Goal: Task Accomplishment & Management: Use online tool/utility

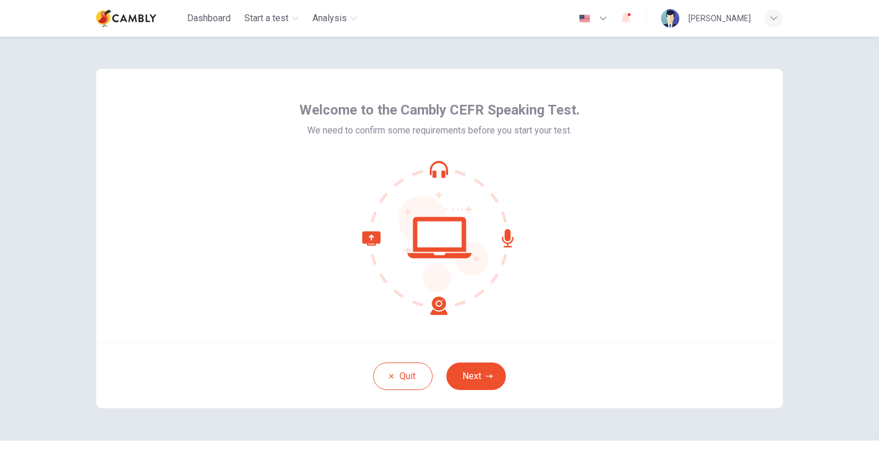
click at [437, 168] on icon at bounding box center [439, 237] width 154 height 154
click at [504, 237] on icon at bounding box center [507, 238] width 11 height 18
click at [431, 307] on icon at bounding box center [404, 273] width 85 height 84
click at [474, 379] on button "Next" at bounding box center [476, 375] width 60 height 27
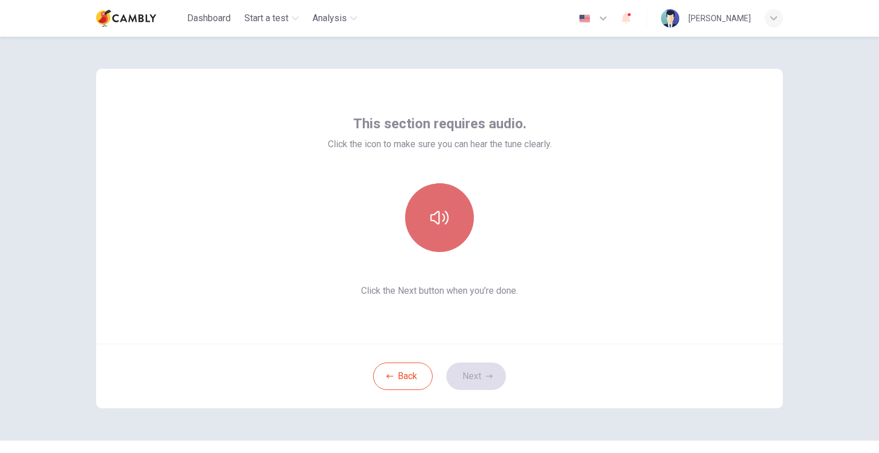
click at [433, 218] on icon "button" at bounding box center [439, 217] width 18 height 18
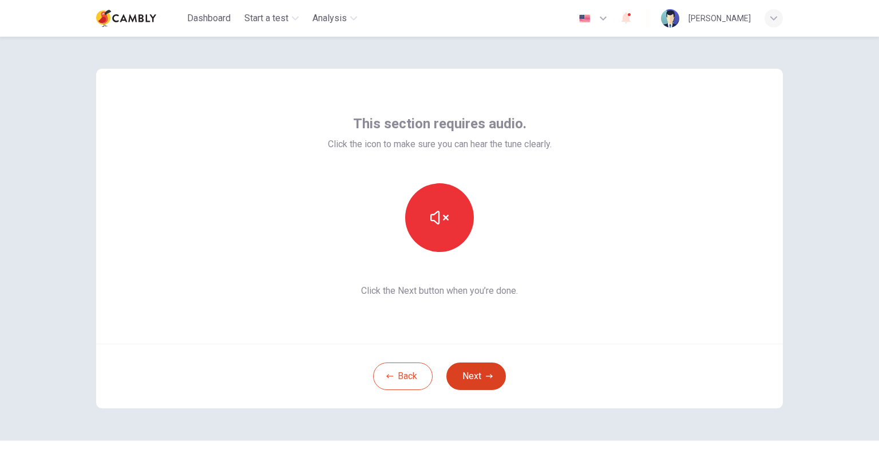
click at [467, 375] on button "Next" at bounding box center [476, 375] width 60 height 27
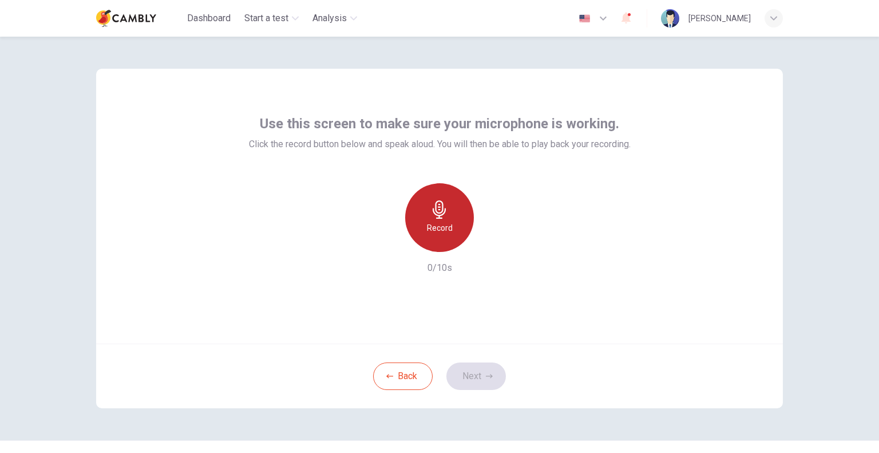
click at [437, 214] on icon "button" at bounding box center [439, 209] width 18 height 18
click at [435, 219] on div "Stop" at bounding box center [439, 217] width 69 height 69
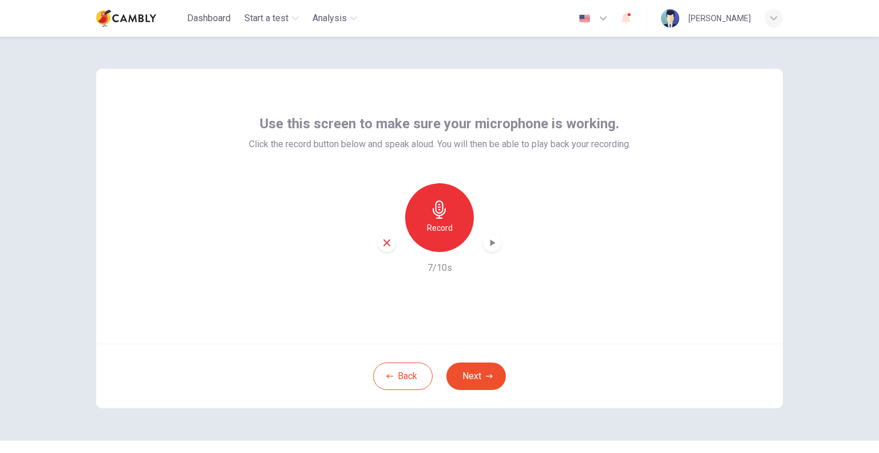
click at [490, 244] on icon "button" at bounding box center [492, 242] width 5 height 7
click at [489, 244] on icon "button" at bounding box center [491, 242] width 11 height 11
click at [490, 244] on icon "button" at bounding box center [492, 242] width 5 height 7
click at [440, 225] on h6 "Record" at bounding box center [440, 228] width 26 height 14
click at [440, 226] on h6 "Stop" at bounding box center [439, 228] width 17 height 14
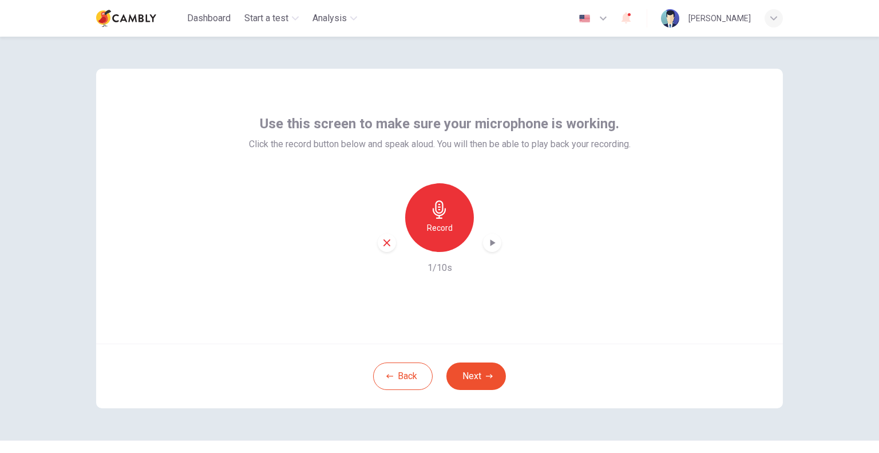
click at [490, 245] on icon "button" at bounding box center [491, 242] width 11 height 11
click at [439, 271] on h6 "1/10s" at bounding box center [439, 268] width 25 height 14
click at [474, 374] on button "Next" at bounding box center [476, 375] width 60 height 27
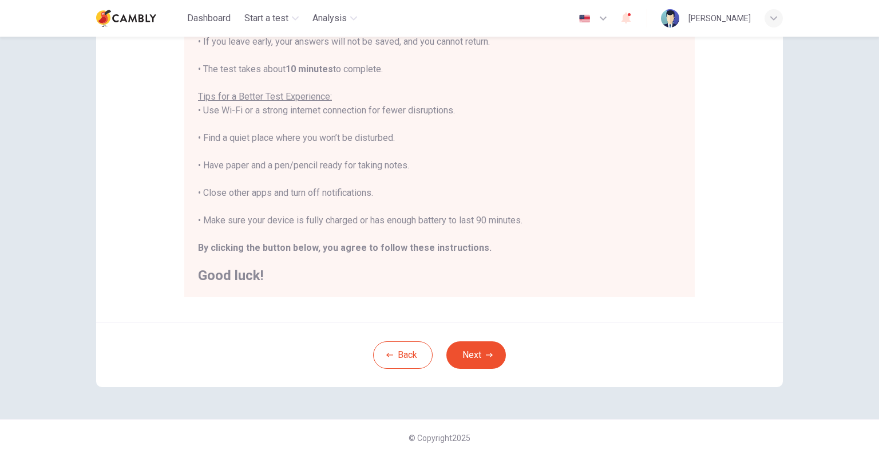
scroll to position [183, 0]
click at [469, 352] on button "Next" at bounding box center [476, 352] width 60 height 27
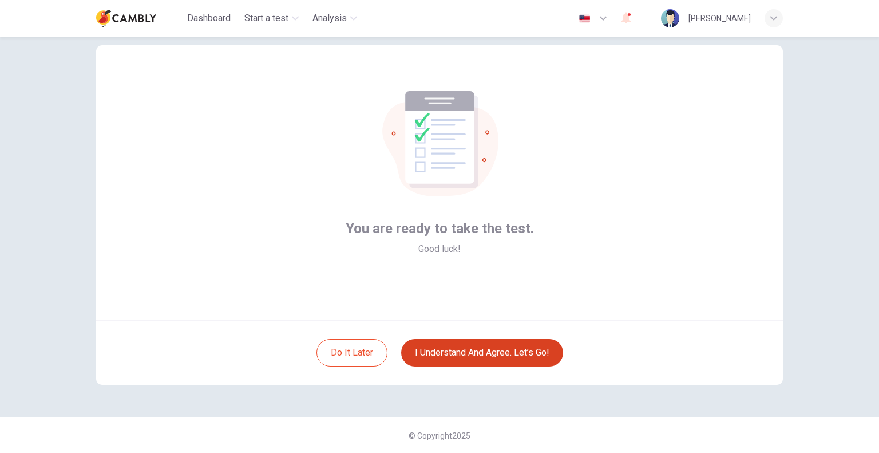
click at [469, 352] on button "I understand and agree. Let’s go!" at bounding box center [482, 352] width 162 height 27
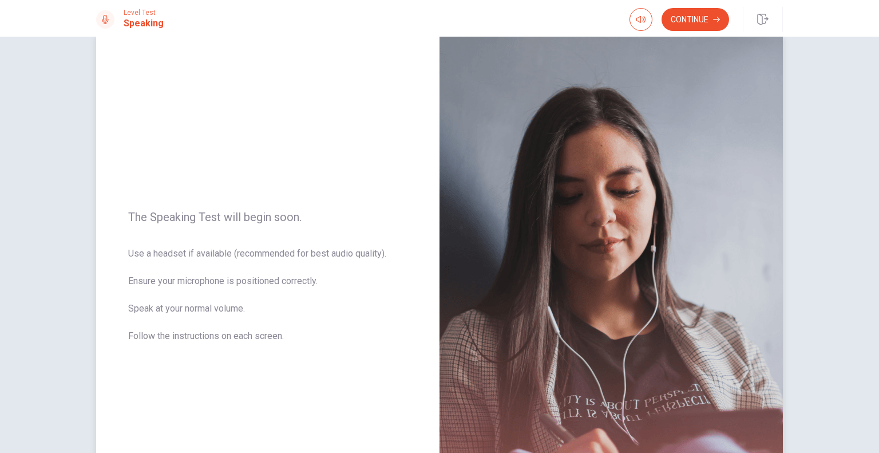
scroll to position [57, 0]
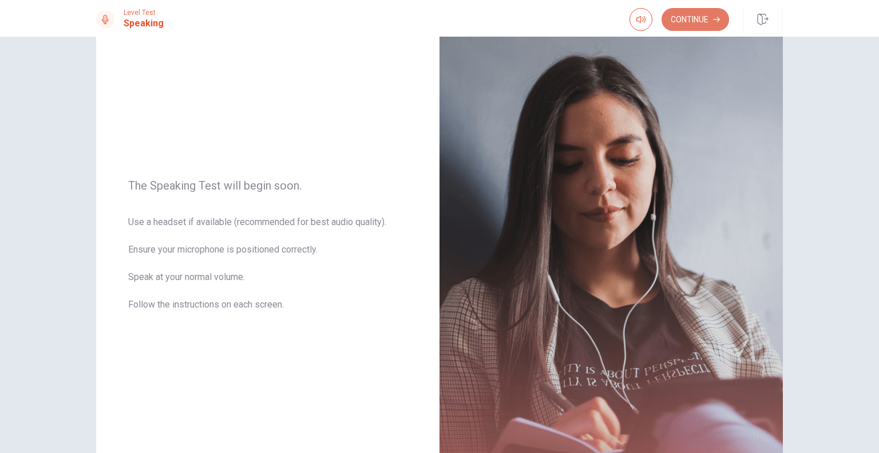
click at [693, 22] on button "Continue" at bounding box center [695, 19] width 68 height 23
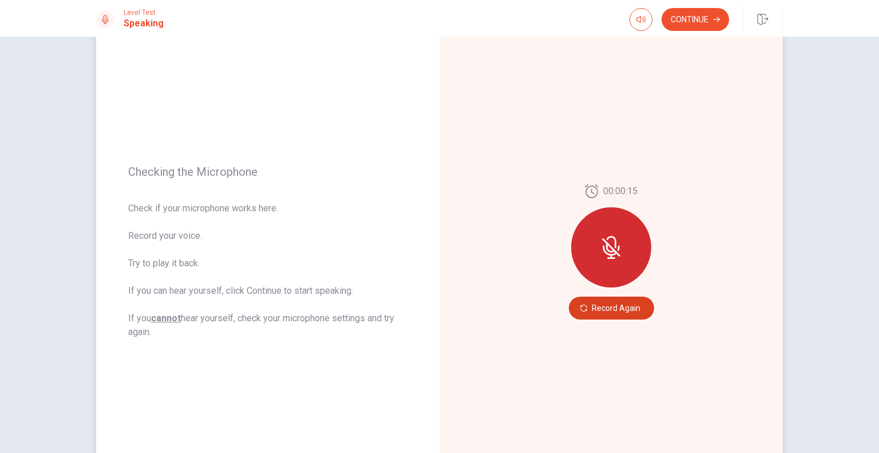
click at [608, 308] on button "Record Again" at bounding box center [611, 307] width 85 height 23
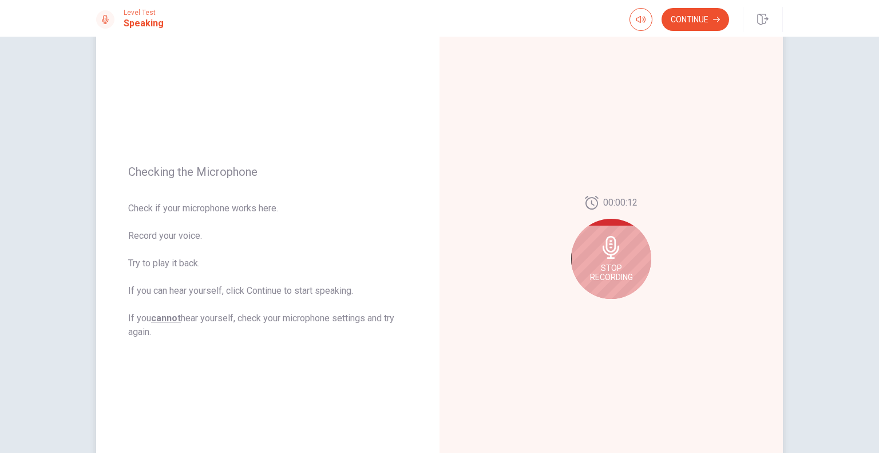
click at [608, 253] on icon at bounding box center [611, 247] width 23 height 23
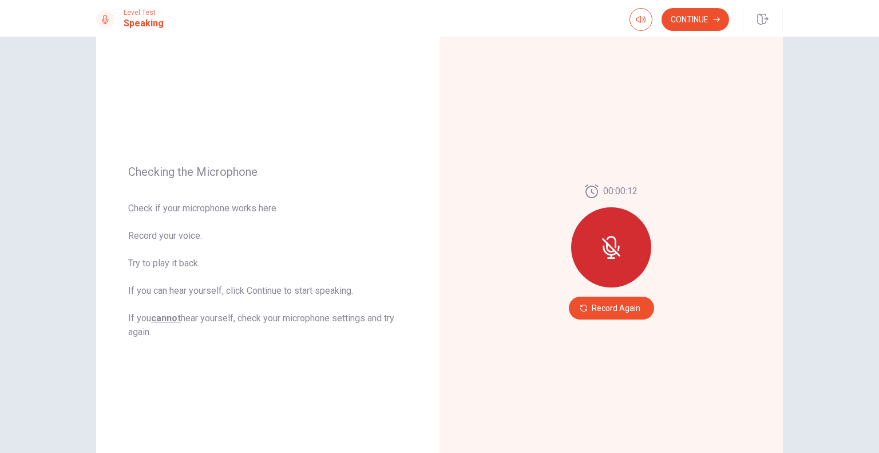
click at [620, 308] on button "Record Again" at bounding box center [611, 307] width 85 height 23
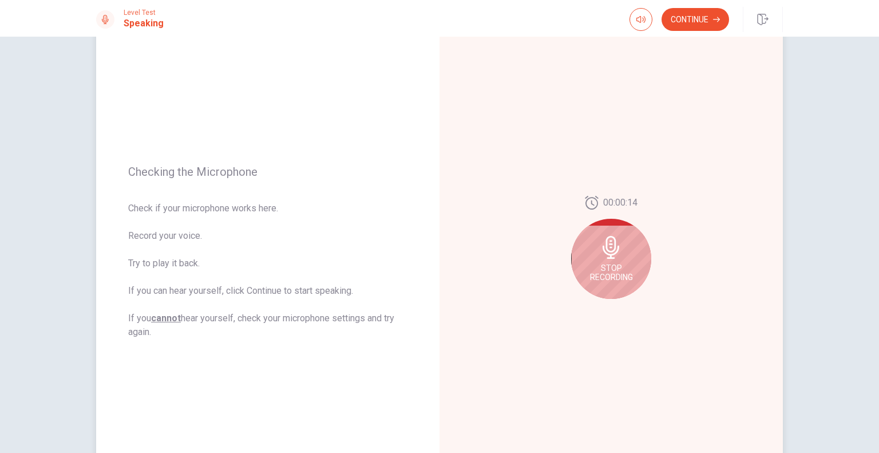
click at [606, 256] on icon at bounding box center [610, 247] width 17 height 23
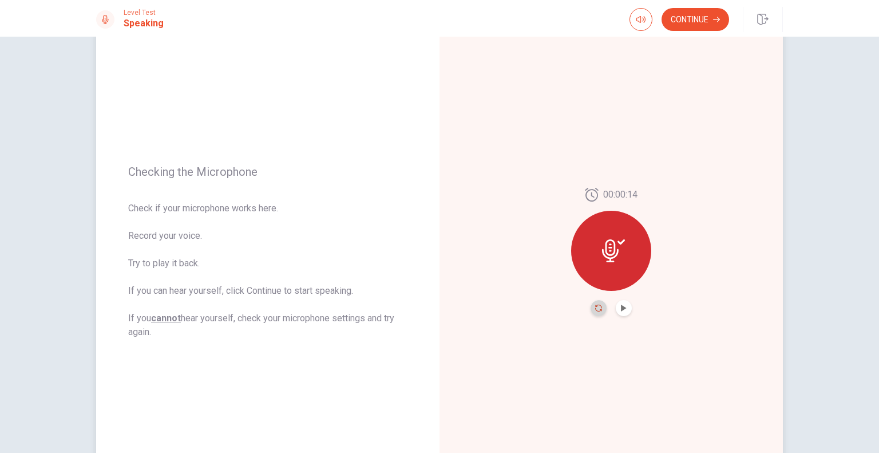
click at [595, 308] on icon "Record Again" at bounding box center [598, 307] width 7 height 7
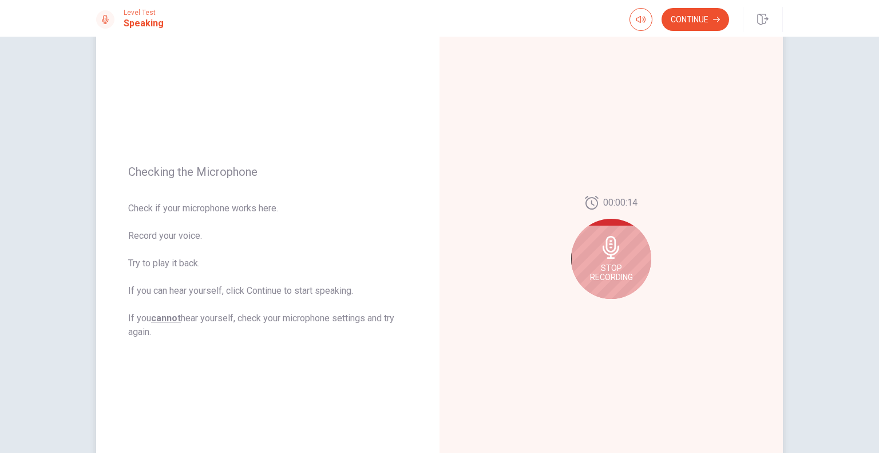
click at [610, 263] on span "Stop Recording" at bounding box center [611, 272] width 43 height 18
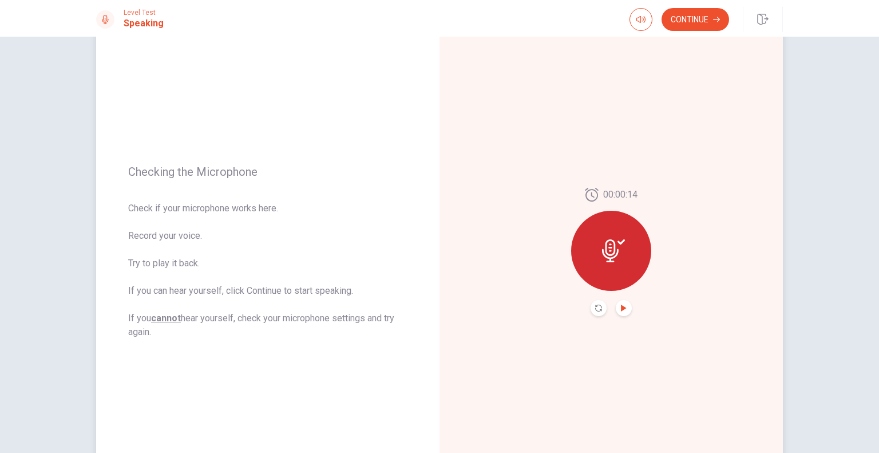
click at [621, 306] on icon "Play Audio" at bounding box center [623, 307] width 5 height 7
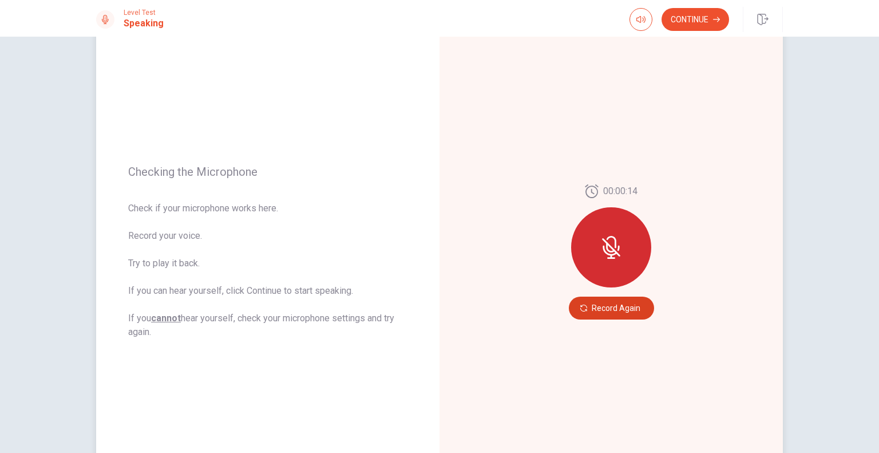
click at [609, 309] on button "Record Again" at bounding box center [611, 307] width 85 height 23
click at [607, 306] on button "Record Again" at bounding box center [611, 307] width 85 height 23
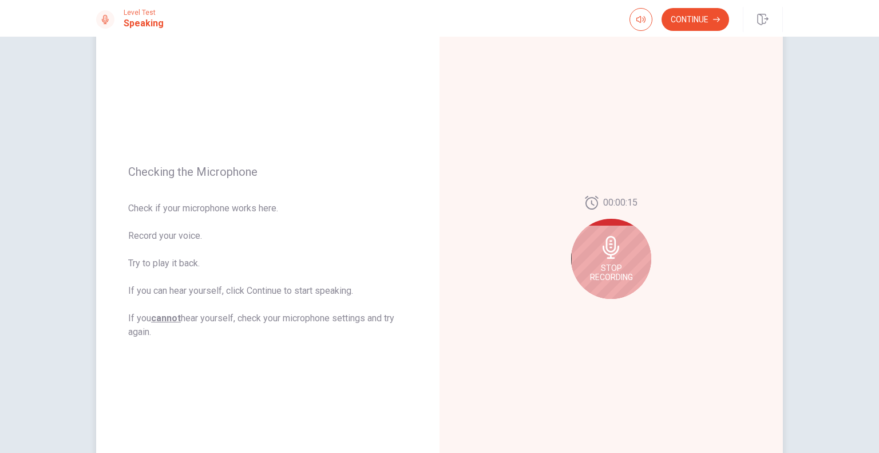
click at [613, 246] on icon at bounding box center [611, 247] width 23 height 23
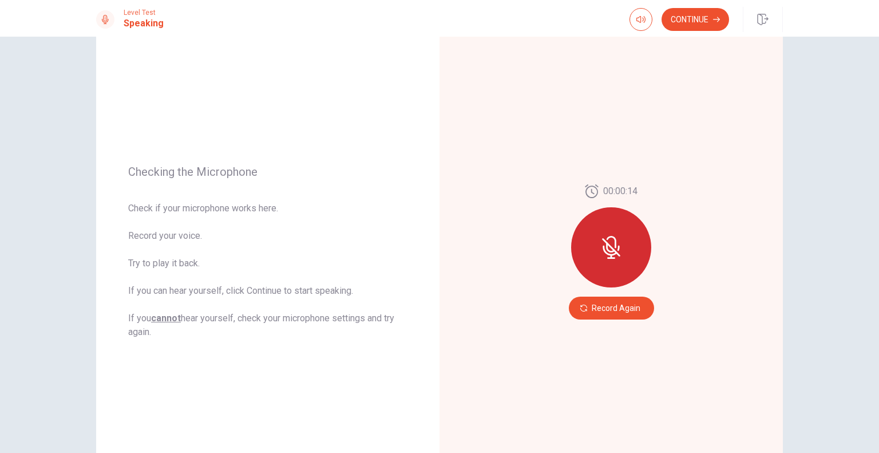
click at [622, 309] on button "Record Again" at bounding box center [611, 307] width 85 height 23
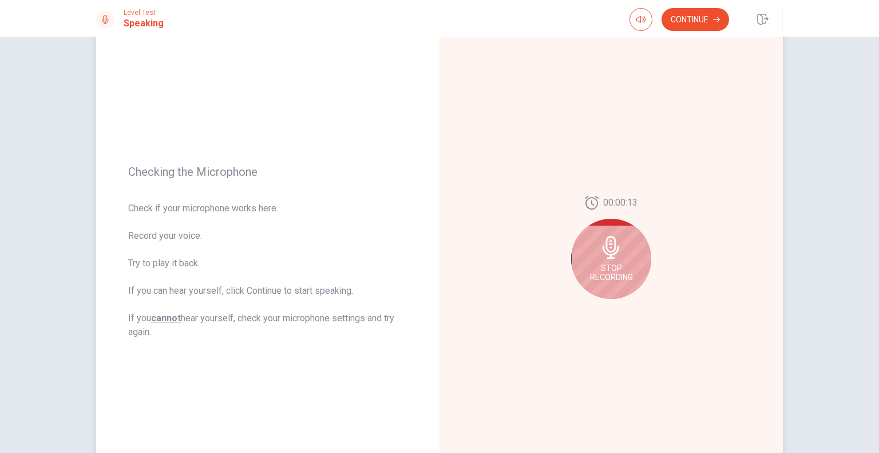
click at [612, 258] on icon at bounding box center [610, 247] width 17 height 23
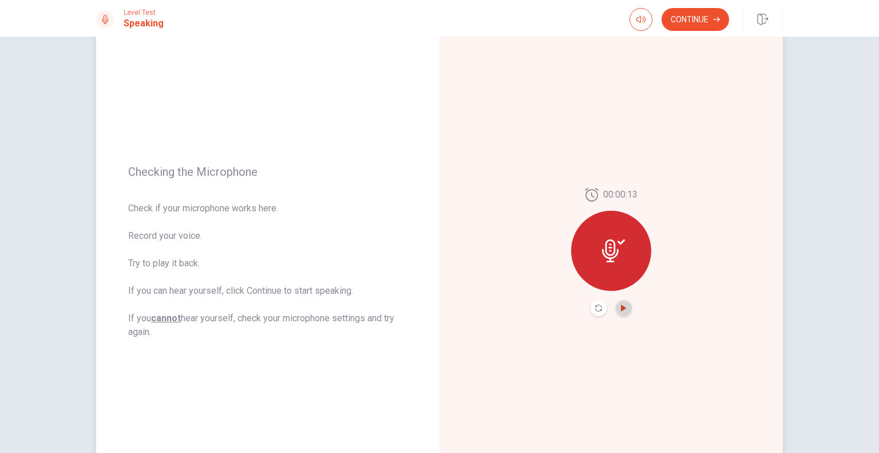
click at [621, 308] on icon "Play Audio" at bounding box center [623, 307] width 5 height 7
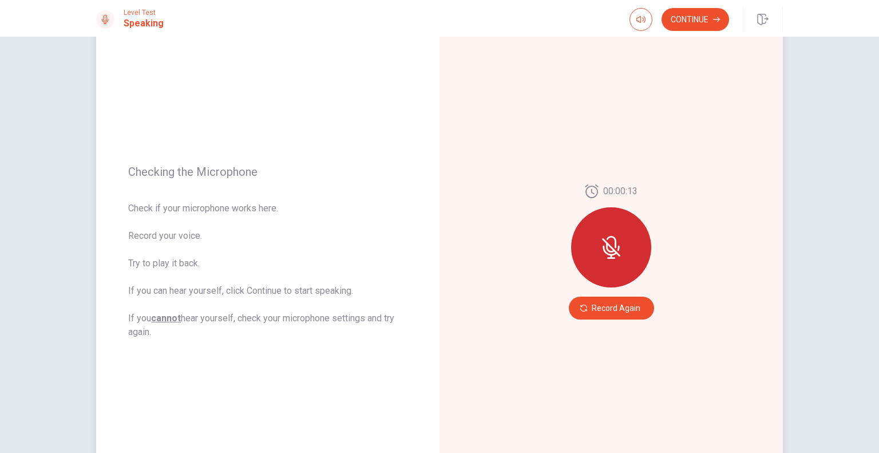
click at [620, 308] on button "Record Again" at bounding box center [611, 307] width 85 height 23
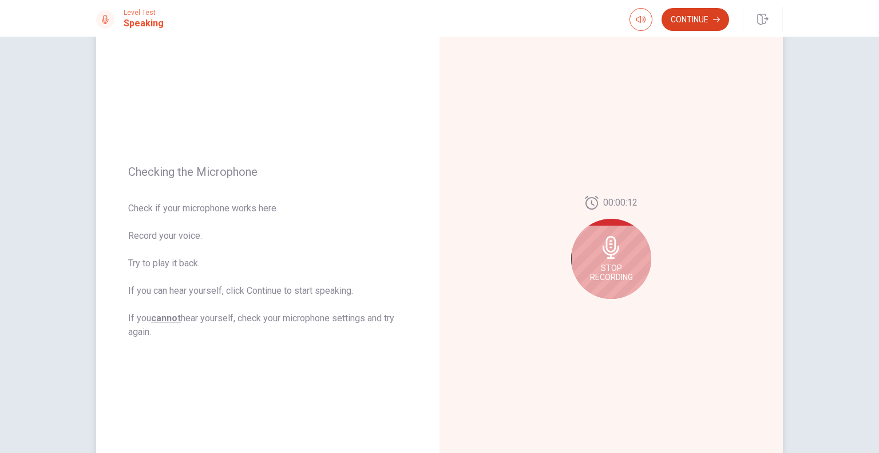
click at [688, 23] on button "Continue" at bounding box center [695, 19] width 68 height 23
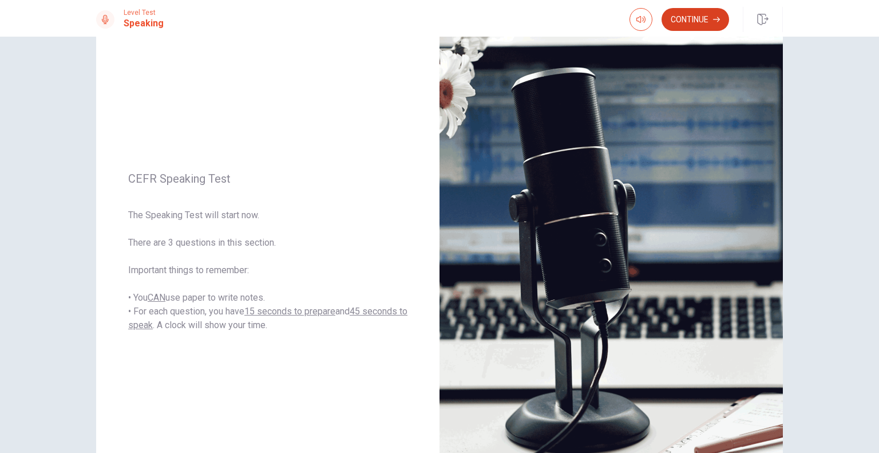
click at [688, 18] on button "Continue" at bounding box center [695, 19] width 68 height 23
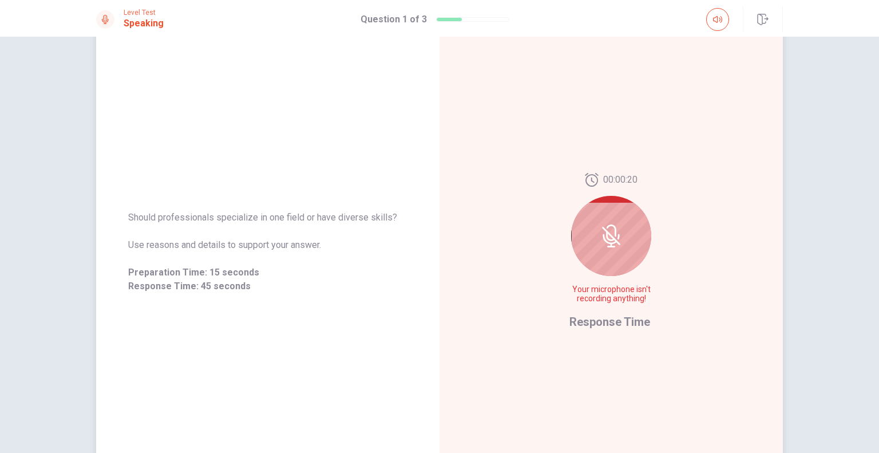
click at [609, 234] on icon at bounding box center [611, 235] width 23 height 23
click at [604, 322] on span "Response Time" at bounding box center [609, 322] width 81 height 14
click at [613, 294] on span "Your microphone isn't recording anything!" at bounding box center [611, 294] width 84 height 18
click at [190, 272] on span "Preparation Time: 15 seconds" at bounding box center [267, 272] width 279 height 14
drag, startPoint x: 207, startPoint y: 269, endPoint x: 233, endPoint y: 259, distance: 28.8
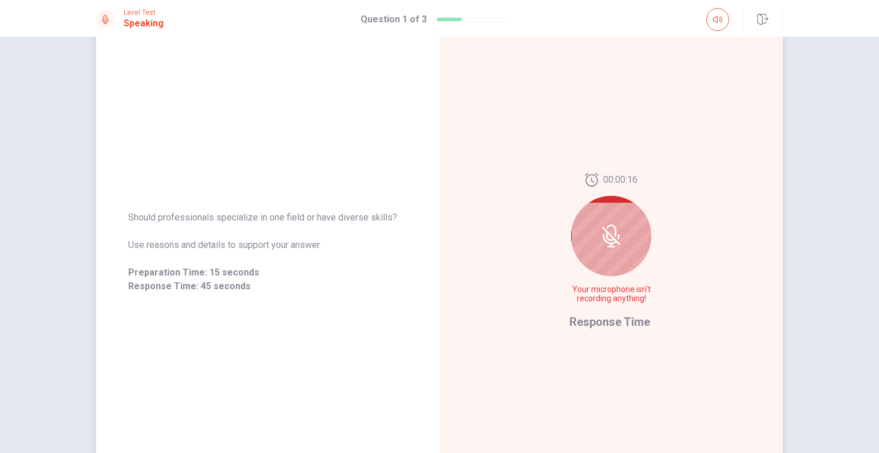
click at [208, 269] on span "Preparation Time: 15 seconds" at bounding box center [267, 272] width 279 height 14
click at [608, 238] on icon at bounding box center [611, 235] width 23 height 23
click at [609, 300] on span "Your microphone isn't recording anything!" at bounding box center [611, 294] width 84 height 18
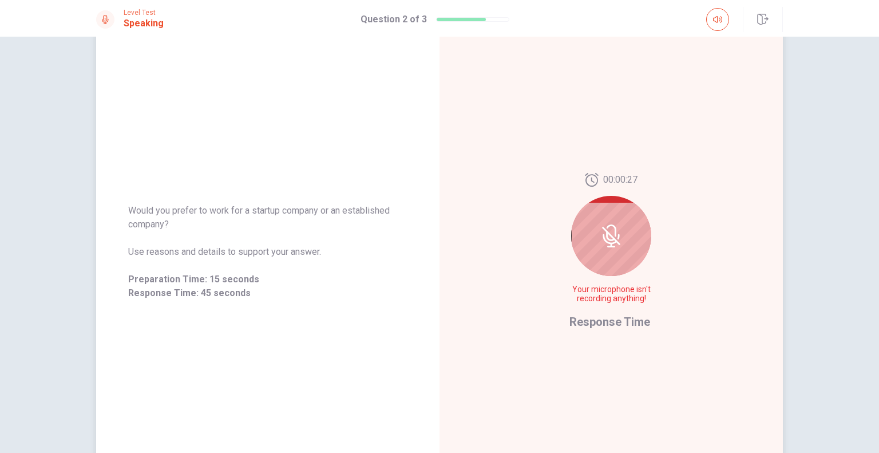
click at [607, 230] on icon at bounding box center [611, 235] width 23 height 23
click at [600, 323] on span "Response Time" at bounding box center [609, 322] width 81 height 14
click at [604, 295] on span "Your microphone isn't recording anything!" at bounding box center [611, 294] width 84 height 18
click at [187, 268] on div "Would you prefer to work for a startup company or an established company? Use r…" at bounding box center [267, 252] width 279 height 96
click at [184, 291] on span "Response Time: 45 seconds" at bounding box center [267, 293] width 279 height 14
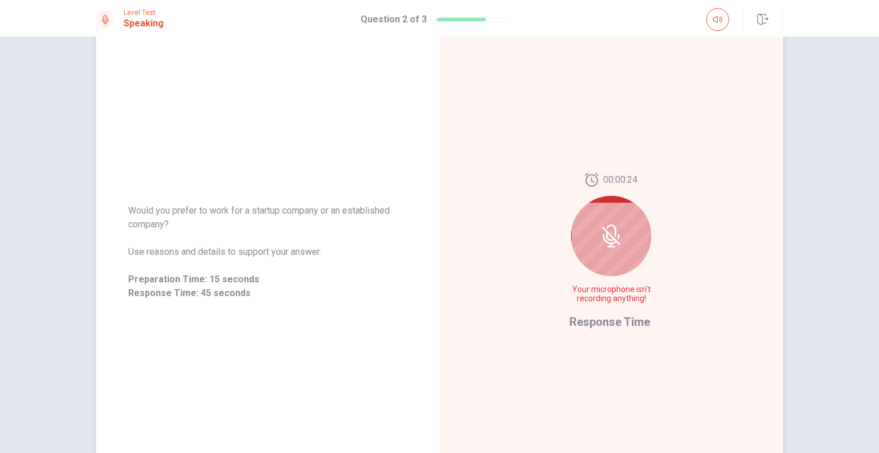
click at [204, 231] on div "Would you prefer to work for a startup company or an established company? Use r…" at bounding box center [267, 252] width 279 height 96
click at [222, 210] on span "Would you prefer to work for a startup company or an established company?" at bounding box center [267, 217] width 279 height 27
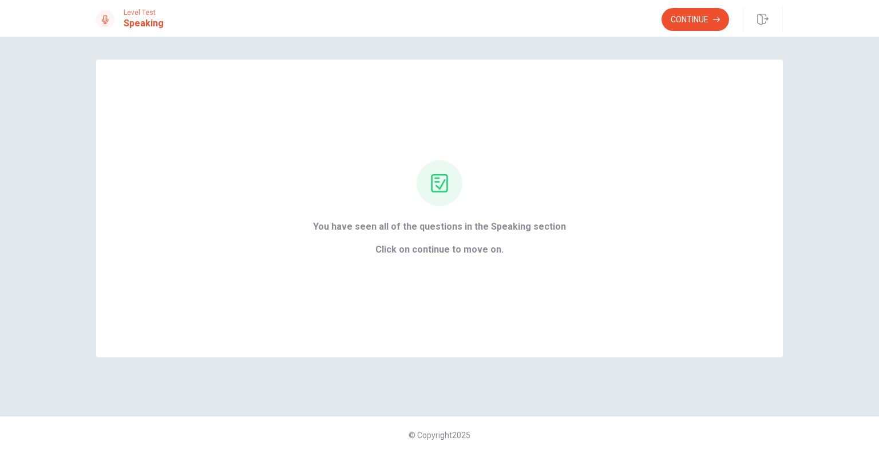
scroll to position [0, 0]
click at [683, 19] on button "Continue" at bounding box center [695, 19] width 68 height 23
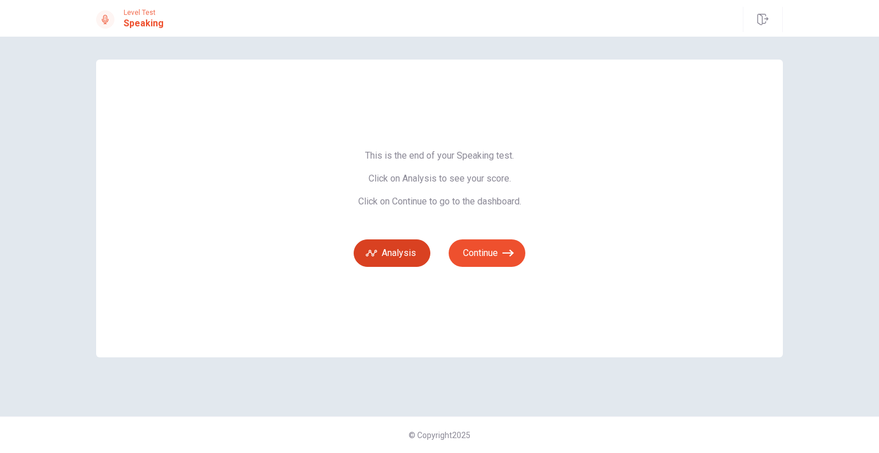
click at [396, 255] on button "Analysis" at bounding box center [392, 252] width 77 height 27
